Goal: Information Seeking & Learning: Learn about a topic

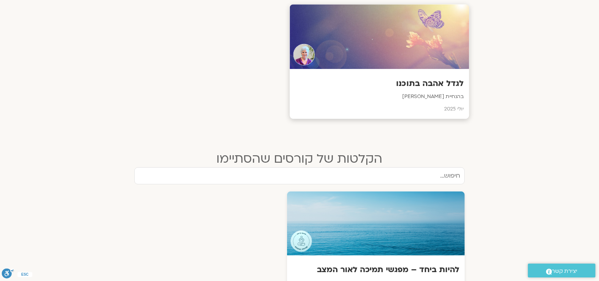
scroll to position [284, 0]
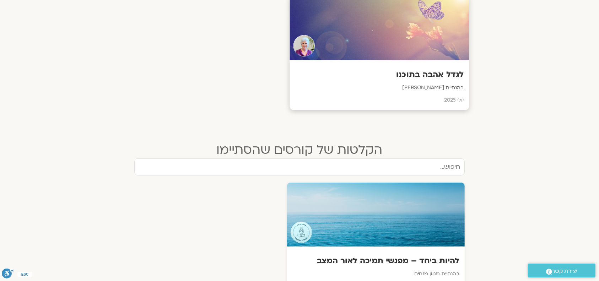
click at [390, 63] on div "לגדל אהבה בתוכנו בהנחיית סנדיה בר קמה יולי 2025" at bounding box center [380, 85] width 180 height 50
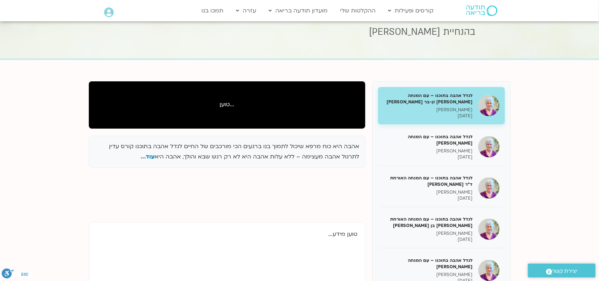
scroll to position [95, 0]
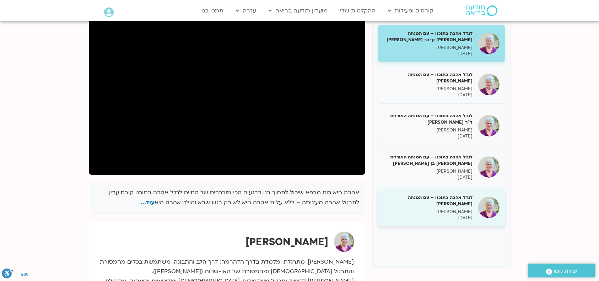
click at [459, 204] on h5 "לגדל אהבה בתוכנו – עם המנחה [PERSON_NAME]" at bounding box center [429, 200] width 90 height 13
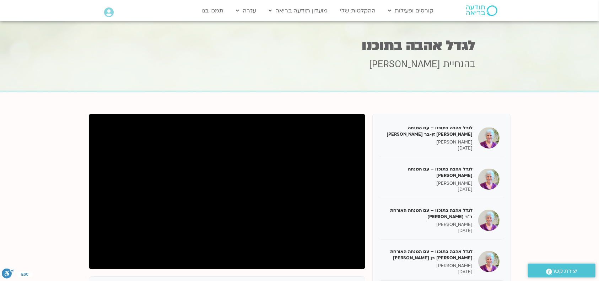
scroll to position [142, 0]
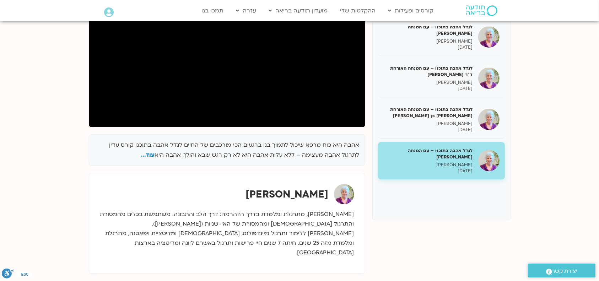
click at [402, 209] on div "לגדל אהבה בתוכנו – עם המנחה [PERSON_NAME] זן-[PERSON_NAME] בר קמה [DATE] לגדל א…" at bounding box center [442, 96] width 138 height 249
